Goal: Find specific page/section

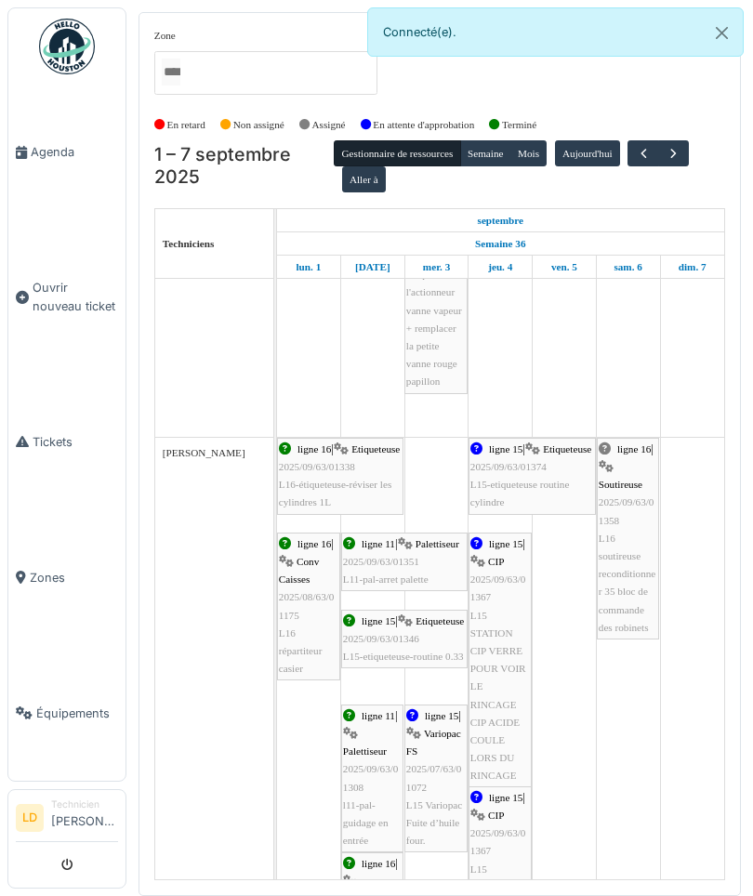
scroll to position [2056, 0]
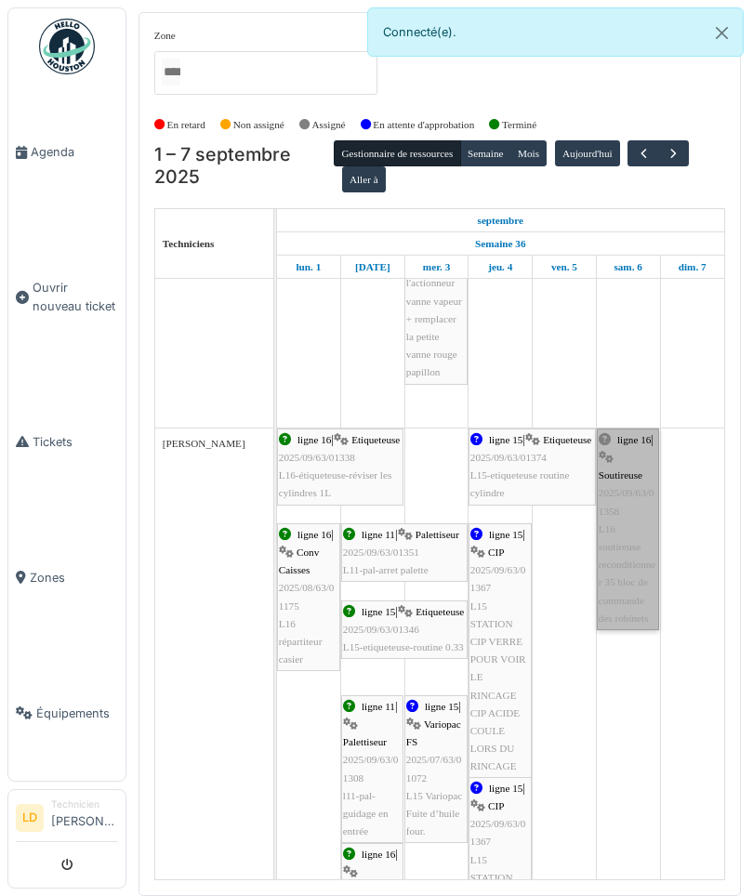
click at [621, 540] on link "ligne 16 | Soutireuse 2025/09/63/01358 L16 soutireuse reconditionner 35 bloc de…" at bounding box center [628, 529] width 62 height 202
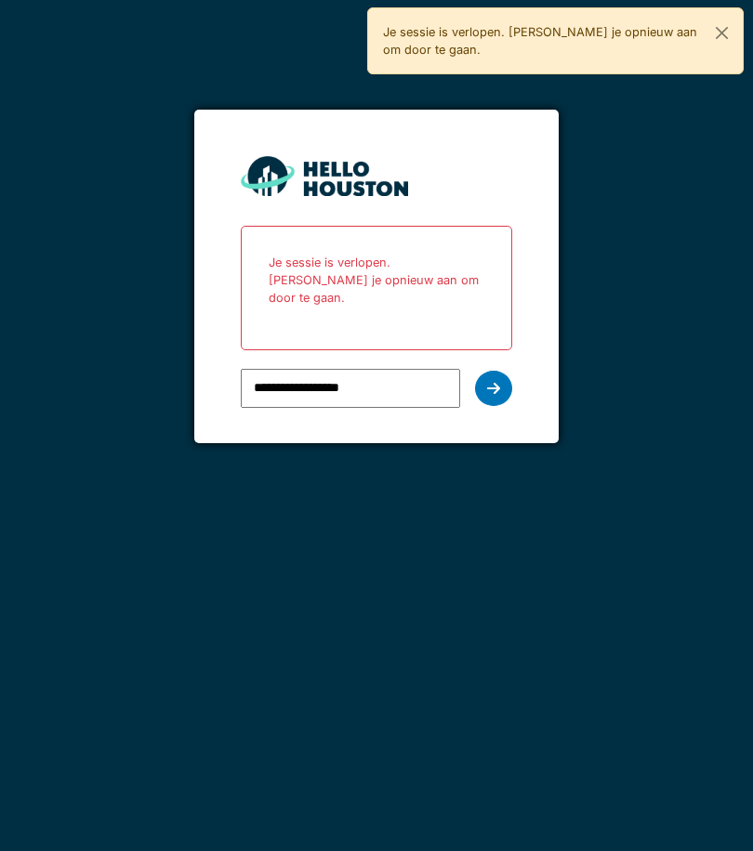
click at [492, 381] on icon at bounding box center [493, 388] width 13 height 15
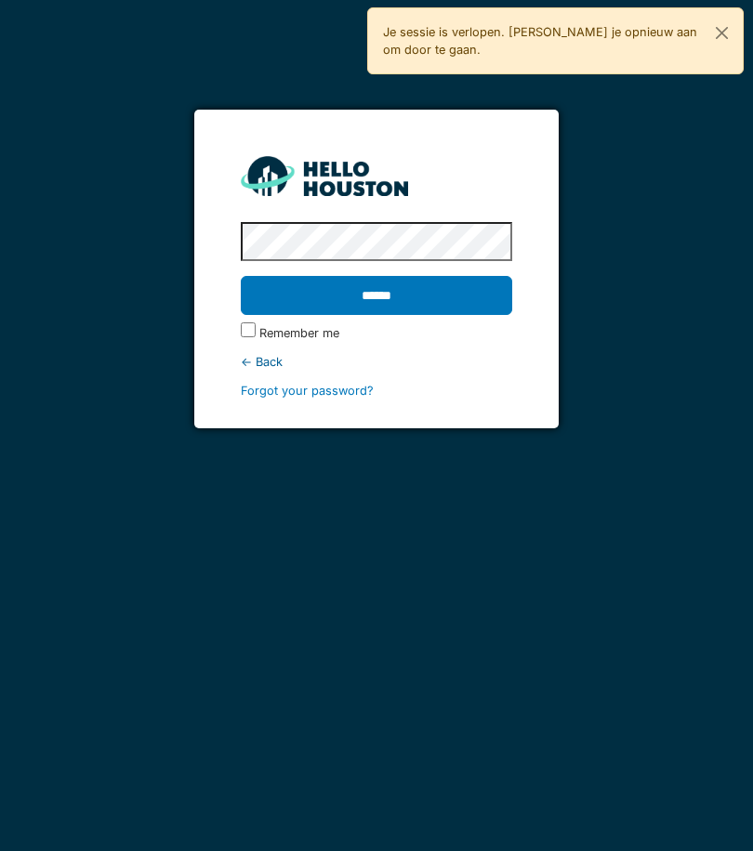
click at [452, 294] on input "******" at bounding box center [376, 295] width 271 height 39
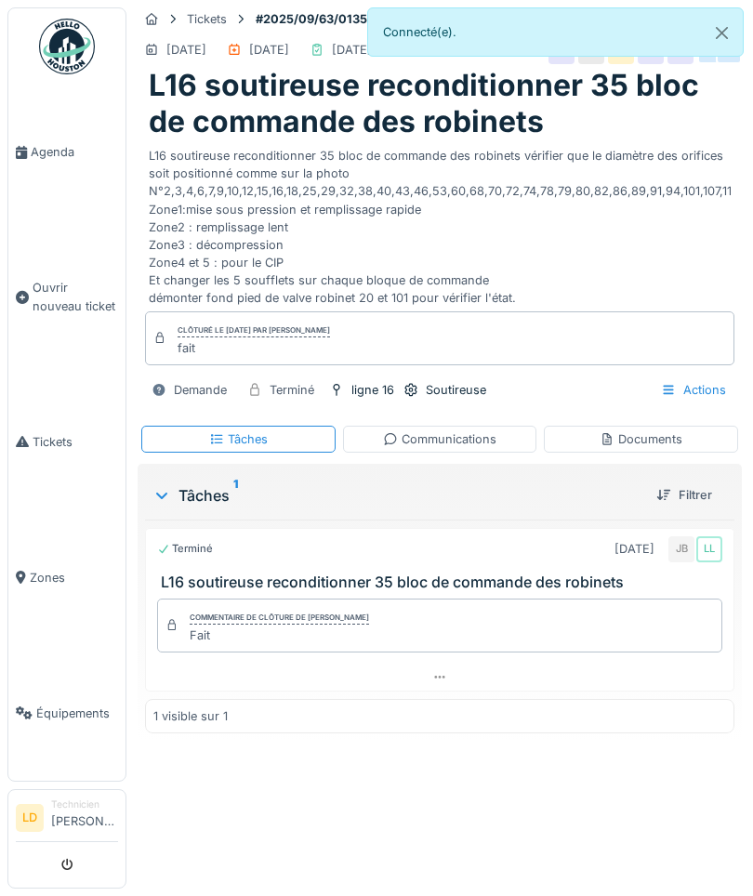
click at [58, 158] on span "Agenda" at bounding box center [74, 152] width 87 height 18
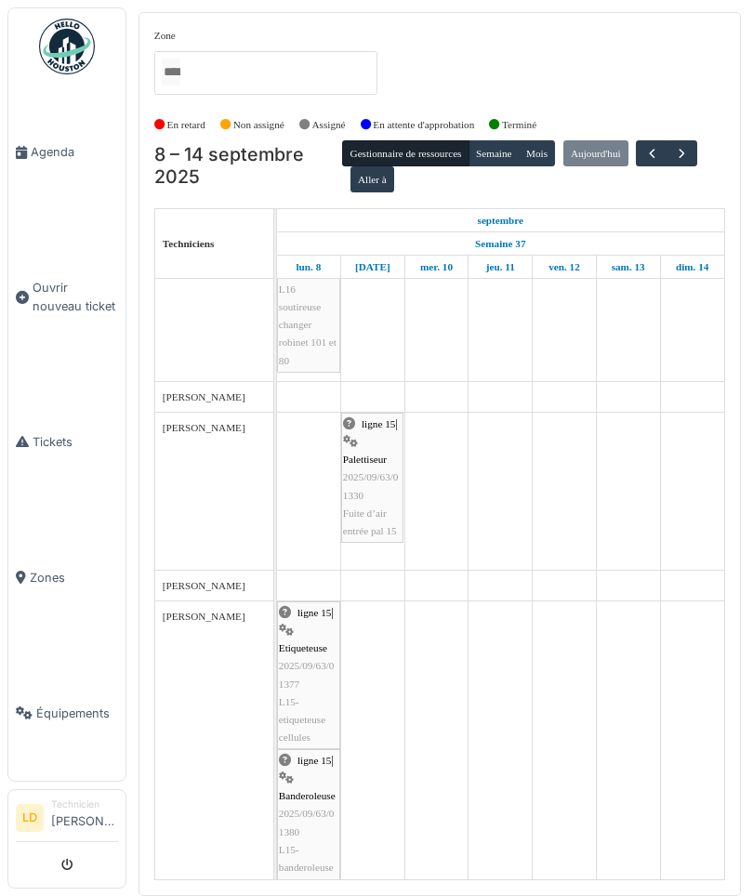
scroll to position [365, 0]
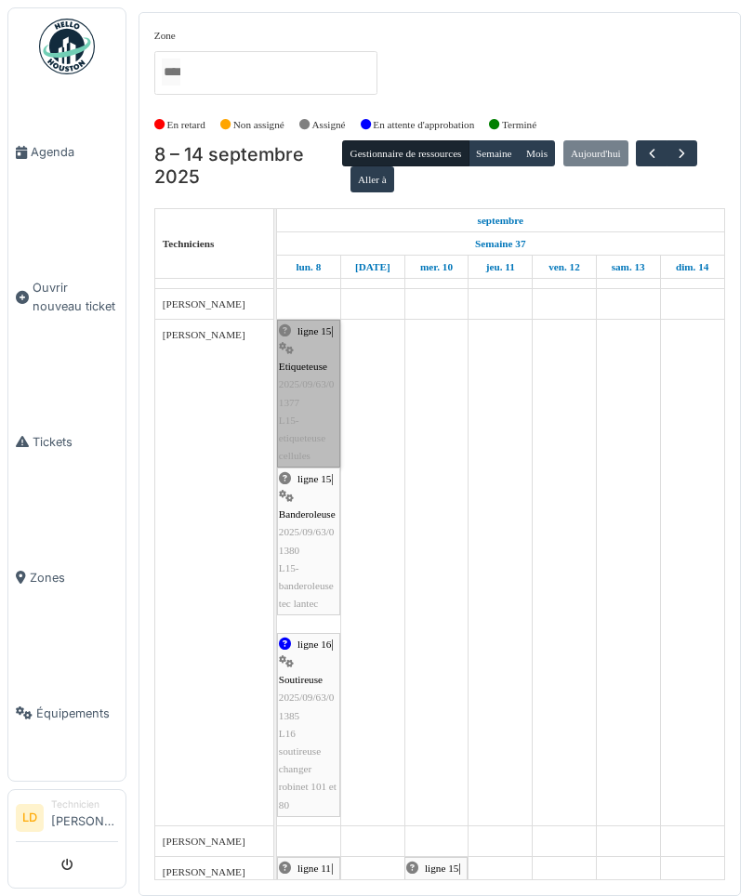
click at [310, 404] on link "ligne 15 | Etiqueteuse 2025/09/63/01377 L15-etiqueteuse cellules" at bounding box center [308, 394] width 63 height 149
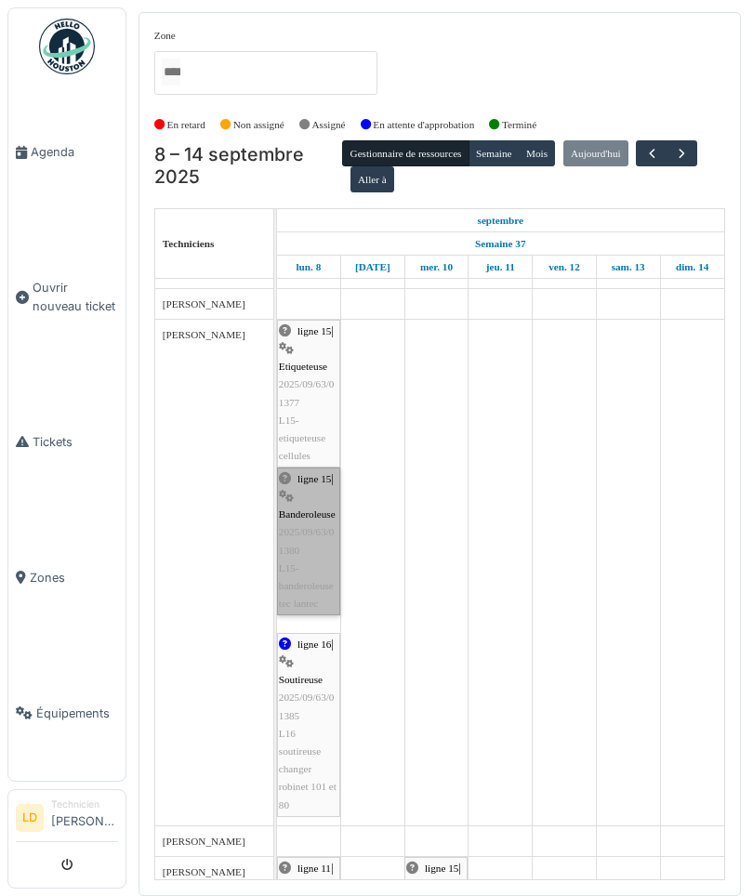
click at [313, 558] on link "ligne 15 | Banderoleuse 2025/09/63/01380 L15-banderoleuse tec lantec" at bounding box center [308, 541] width 63 height 149
